Goal: Entertainment & Leisure: Consume media (video, audio)

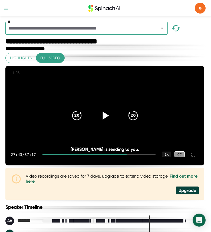
click at [101, 121] on icon at bounding box center [105, 116] width 14 height 14
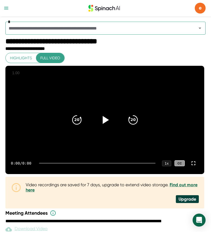
click at [106, 121] on icon at bounding box center [106, 120] width 6 height 8
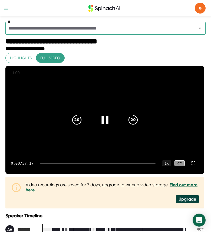
click at [117, 166] on div "0:00 / 37:17 1 x CC" at bounding box center [104, 164] width 199 height 22
click at [116, 164] on div at bounding box center [98, 163] width 116 height 1
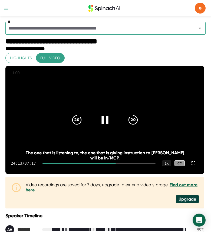
click at [107, 125] on icon at bounding box center [105, 120] width 14 height 14
click at [102, 120] on icon at bounding box center [105, 120] width 14 height 14
click at [102, 121] on icon at bounding box center [105, 120] width 14 height 14
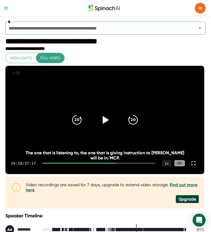
click at [106, 123] on icon at bounding box center [106, 120] width 6 height 8
click at [194, 167] on icon at bounding box center [193, 163] width 7 height 7
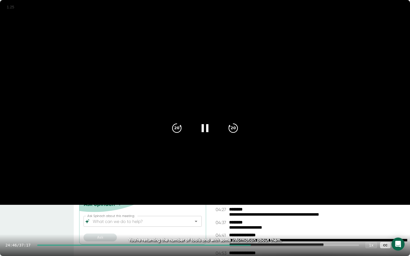
click at [211, 232] on div at bounding box center [198, 245] width 322 height 1
click at [205, 135] on div at bounding box center [204, 128] width 23 height 23
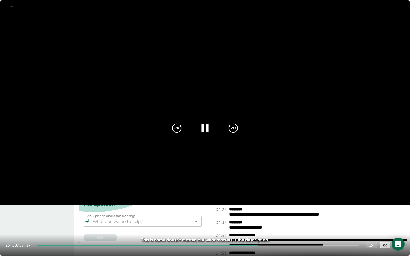
click at [205, 135] on div at bounding box center [204, 128] width 23 height 23
click at [211, 232] on icon at bounding box center [399, 245] width 7 height 7
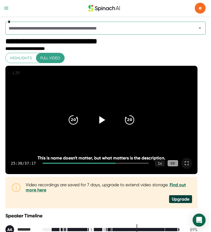
click at [190, 166] on icon at bounding box center [187, 163] width 7 height 7
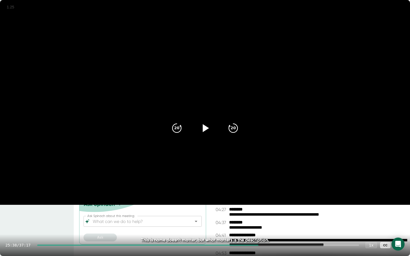
click at [205, 129] on icon at bounding box center [206, 128] width 6 height 8
click at [207, 129] on icon at bounding box center [204, 128] width 7 height 8
click at [211, 232] on div at bounding box center [398, 245] width 11 height 11
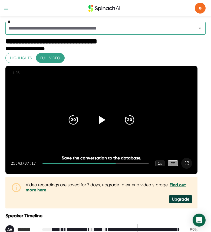
click at [191, 169] on div at bounding box center [187, 163] width 11 height 11
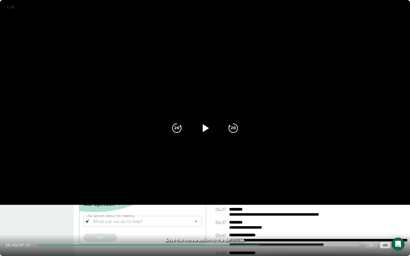
click at [208, 129] on icon at bounding box center [205, 128] width 14 height 14
click at [211, 205] on video at bounding box center [205, 102] width 410 height 205
click at [211, 232] on icon at bounding box center [399, 245] width 7 height 7
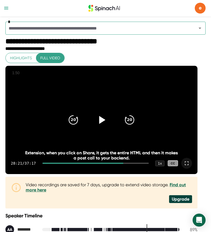
click at [108, 118] on icon at bounding box center [102, 120] width 14 height 14
click at [190, 167] on icon at bounding box center [187, 163] width 7 height 7
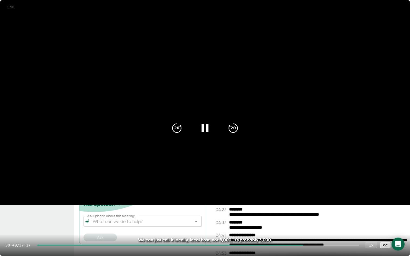
click at [208, 128] on icon at bounding box center [205, 128] width 14 height 14
click at [211, 232] on icon at bounding box center [399, 245] width 4 height 4
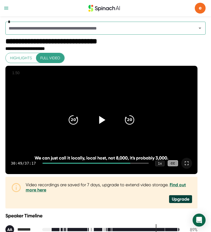
click at [106, 125] on icon at bounding box center [102, 120] width 14 height 14
click at [189, 165] on icon at bounding box center [187, 163] width 4 height 4
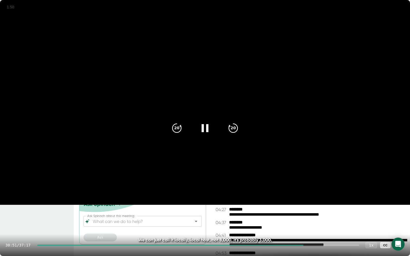
click at [205, 131] on icon at bounding box center [205, 128] width 14 height 14
click at [211, 232] on icon at bounding box center [399, 245] width 7 height 7
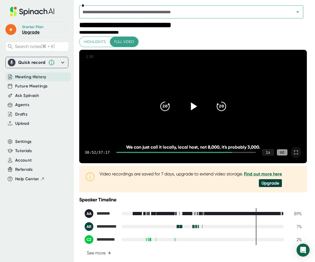
click at [196, 112] on icon at bounding box center [193, 107] width 14 height 14
click at [201, 115] on div at bounding box center [193, 106] width 23 height 23
click at [198, 113] on icon at bounding box center [193, 107] width 14 height 14
click at [192, 111] on icon at bounding box center [192, 107] width 7 height 8
click at [194, 109] on icon at bounding box center [193, 107] width 14 height 14
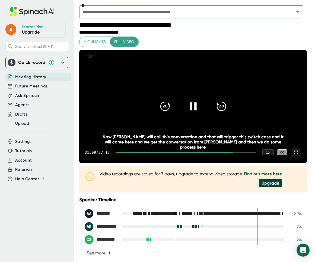
click at [195, 113] on icon at bounding box center [193, 107] width 14 height 14
